Goal: Task Accomplishment & Management: Manage account settings

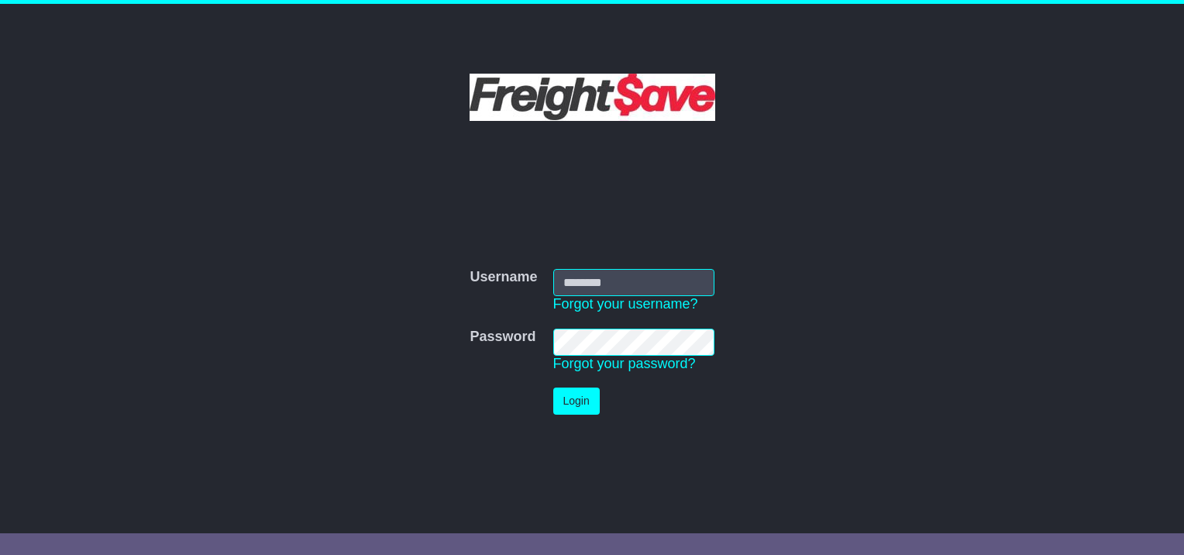
click at [466, 200] on div "Username Username Forgot your username? Password Password Forgot your password?…" at bounding box center [593, 330] width 790 height 340
click at [855, 191] on div "Username Username Forgot your username? Password Password Forgot your password?…" at bounding box center [593, 330] width 790 height 340
click at [617, 300] on link "Forgot your username?" at bounding box center [625, 303] width 145 height 15
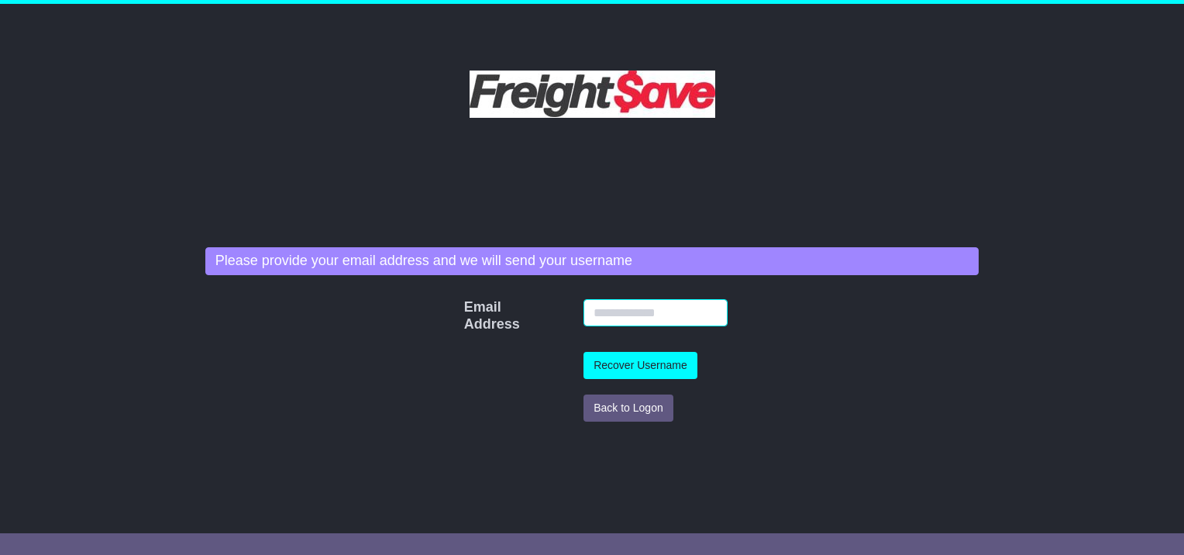
click at [614, 307] on input "Email Address" at bounding box center [655, 312] width 144 height 27
type input "**********"
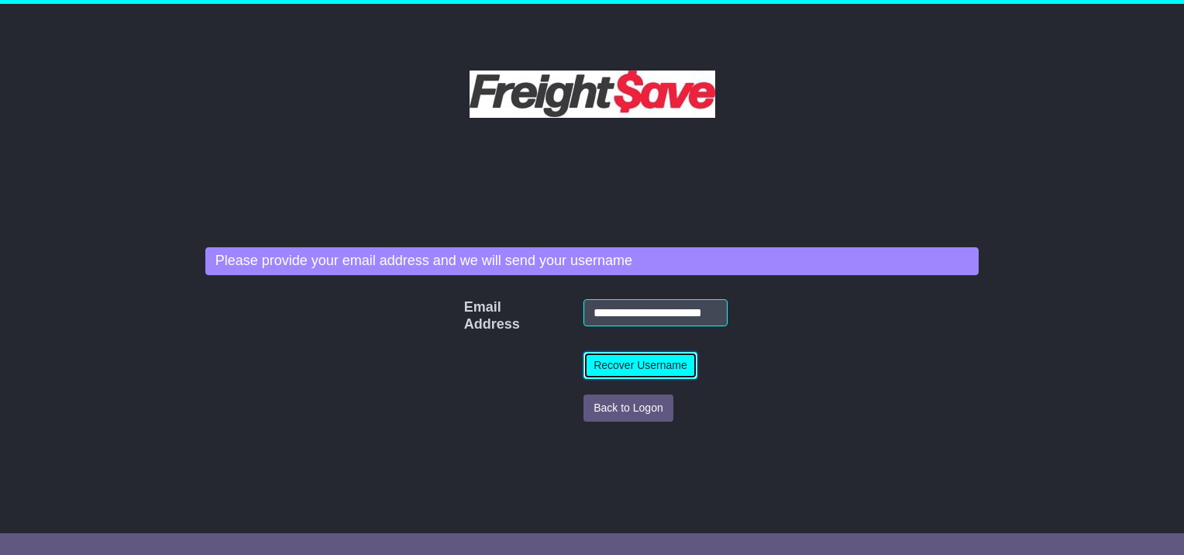
click at [617, 360] on button "Recover Username" at bounding box center [640, 365] width 114 height 27
